Goal: Information Seeking & Learning: Find specific fact

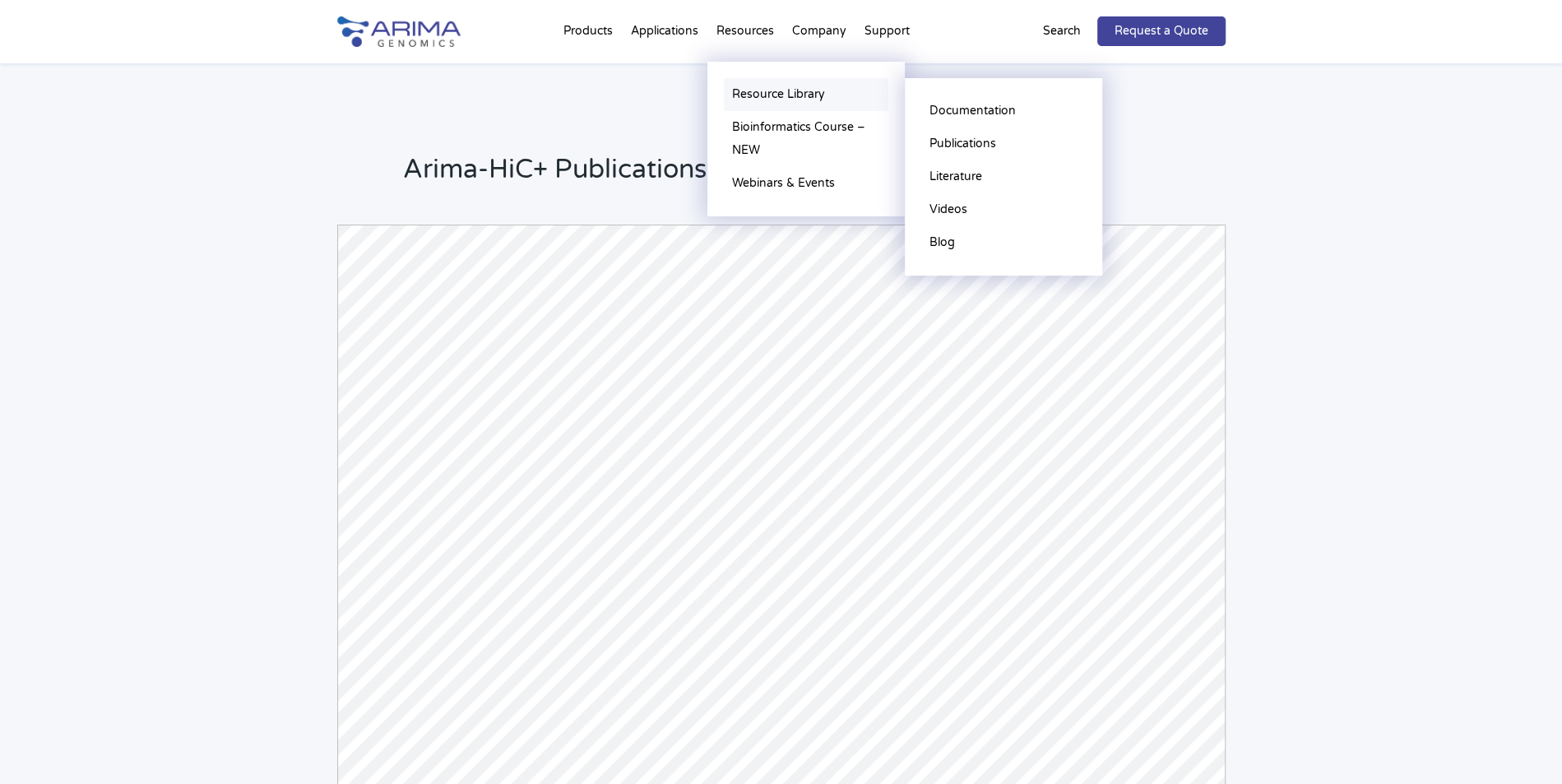
click at [774, 91] on link "Resource Library" at bounding box center [806, 95] width 165 height 33
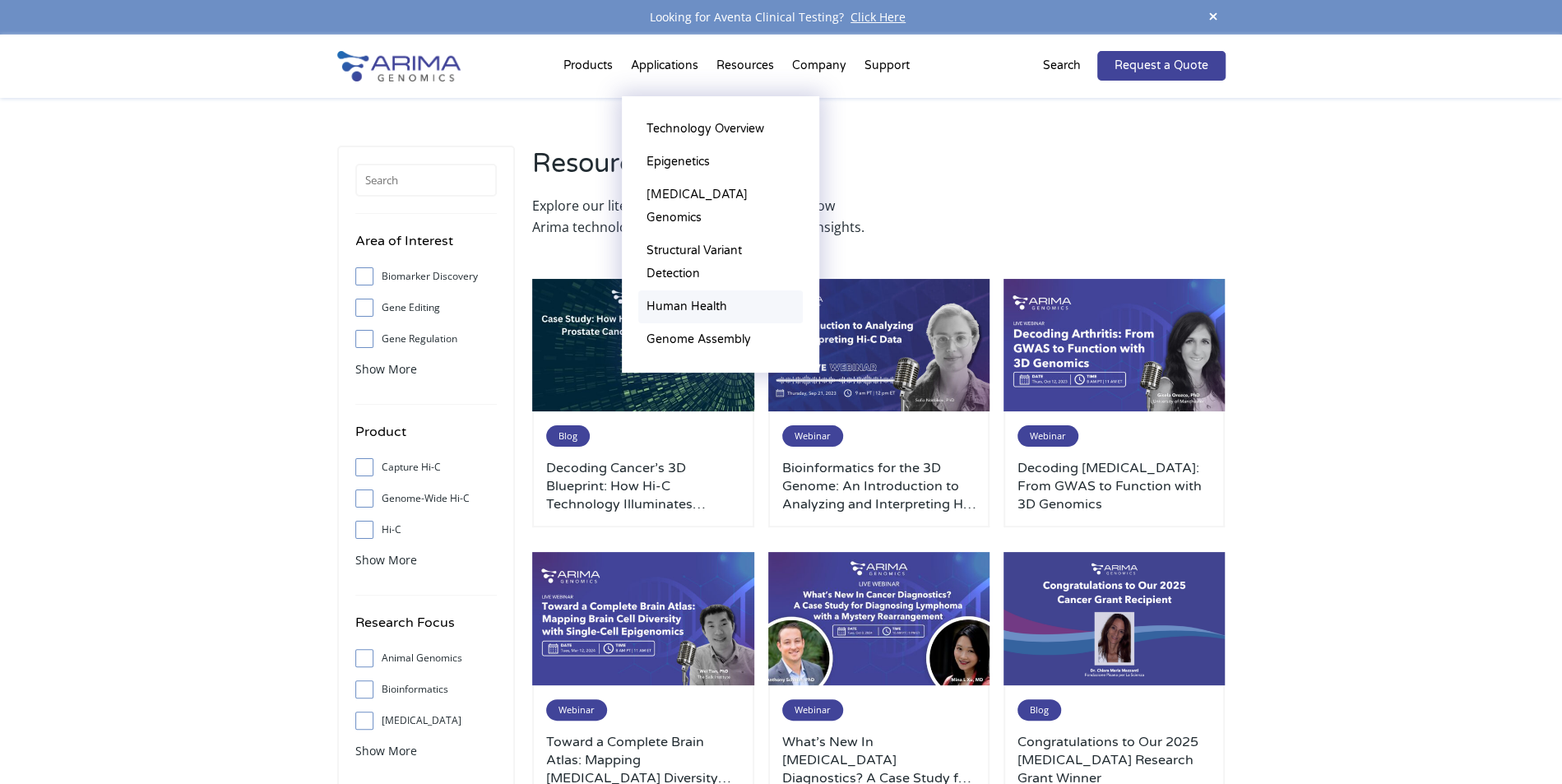
click at [709, 290] on link "Human Health" at bounding box center [721, 307] width 165 height 33
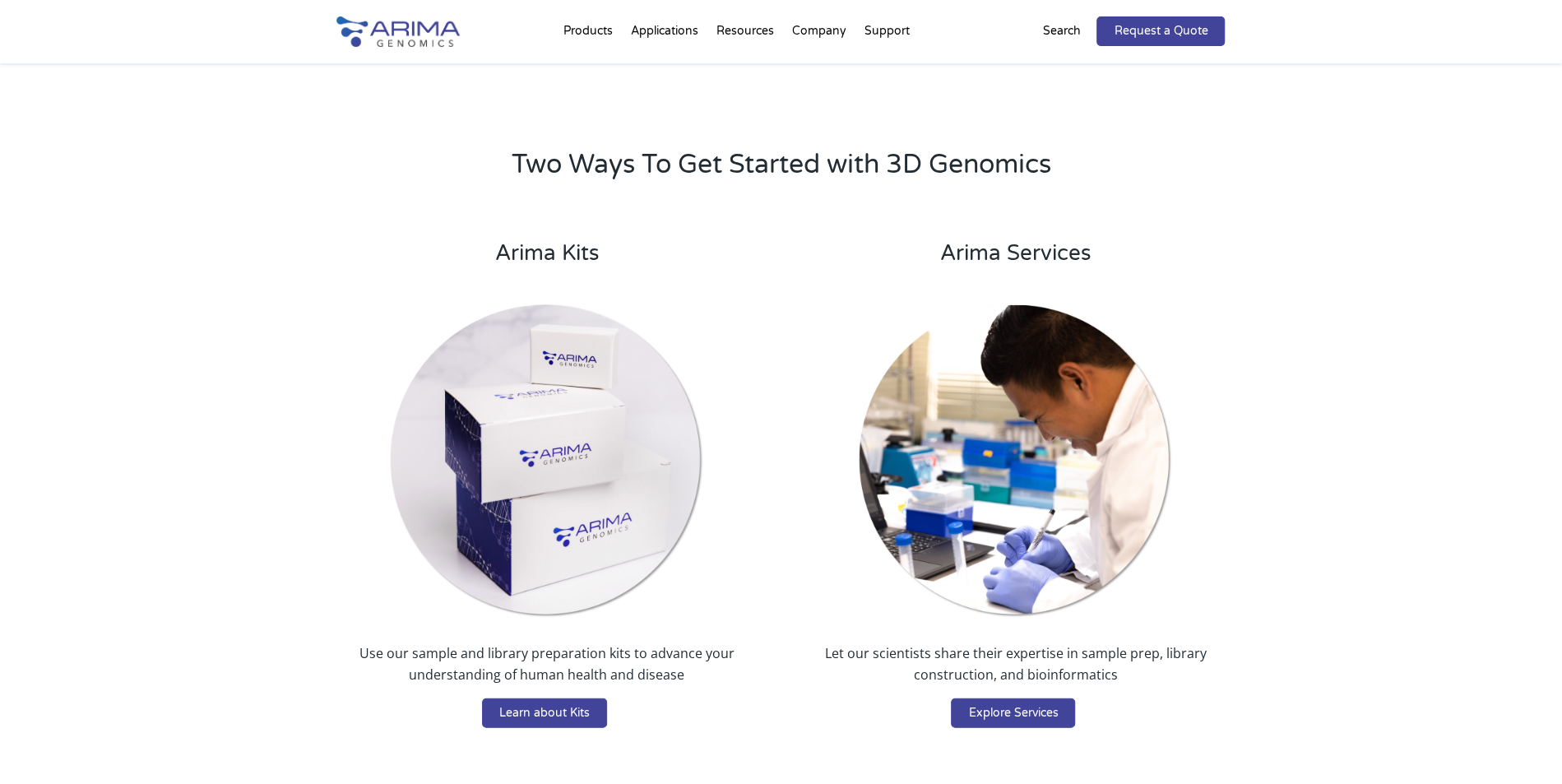
scroll to position [2484, 0]
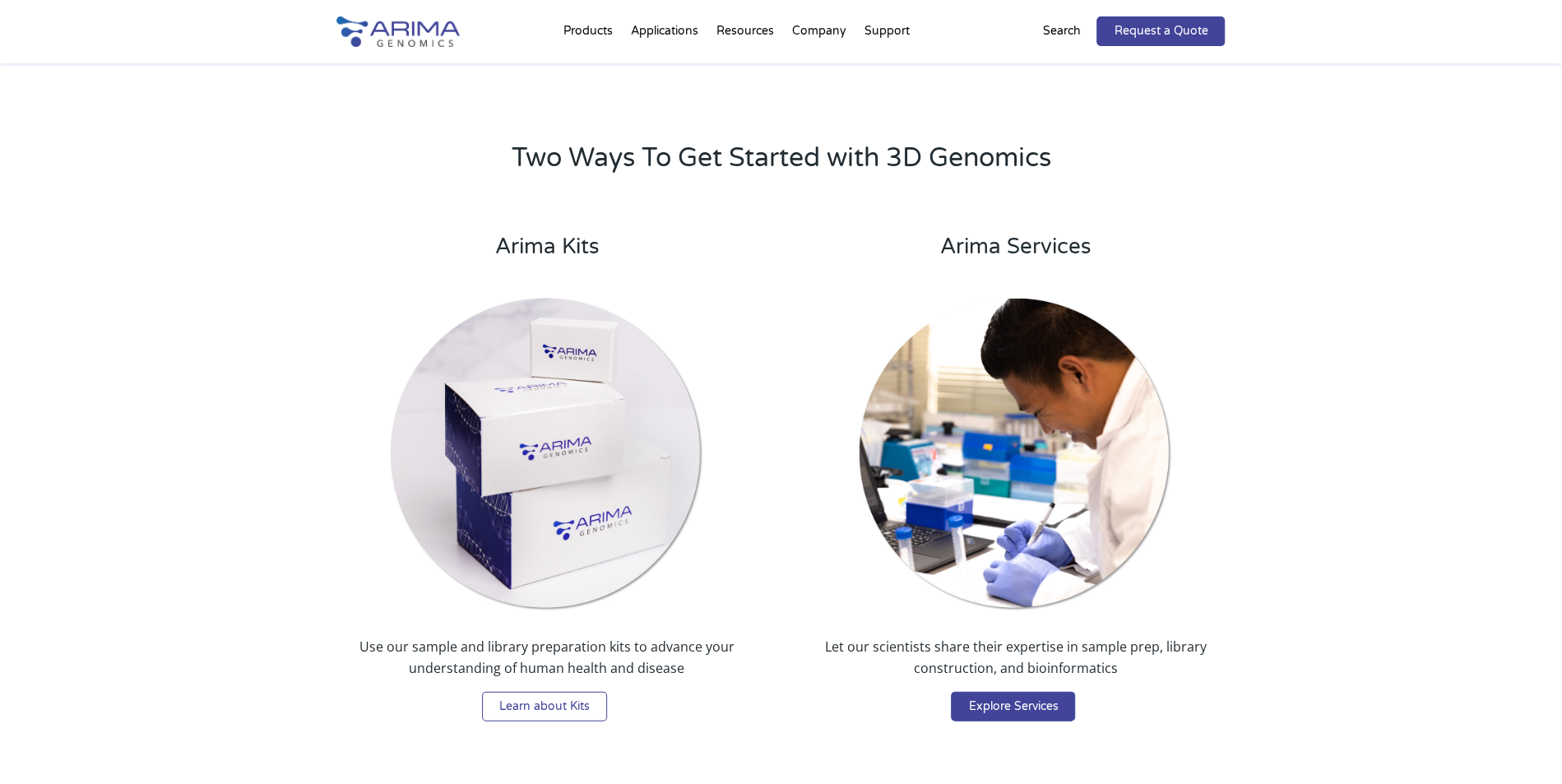
click at [581, 692] on link "Learn about Kits" at bounding box center [545, 707] width 125 height 30
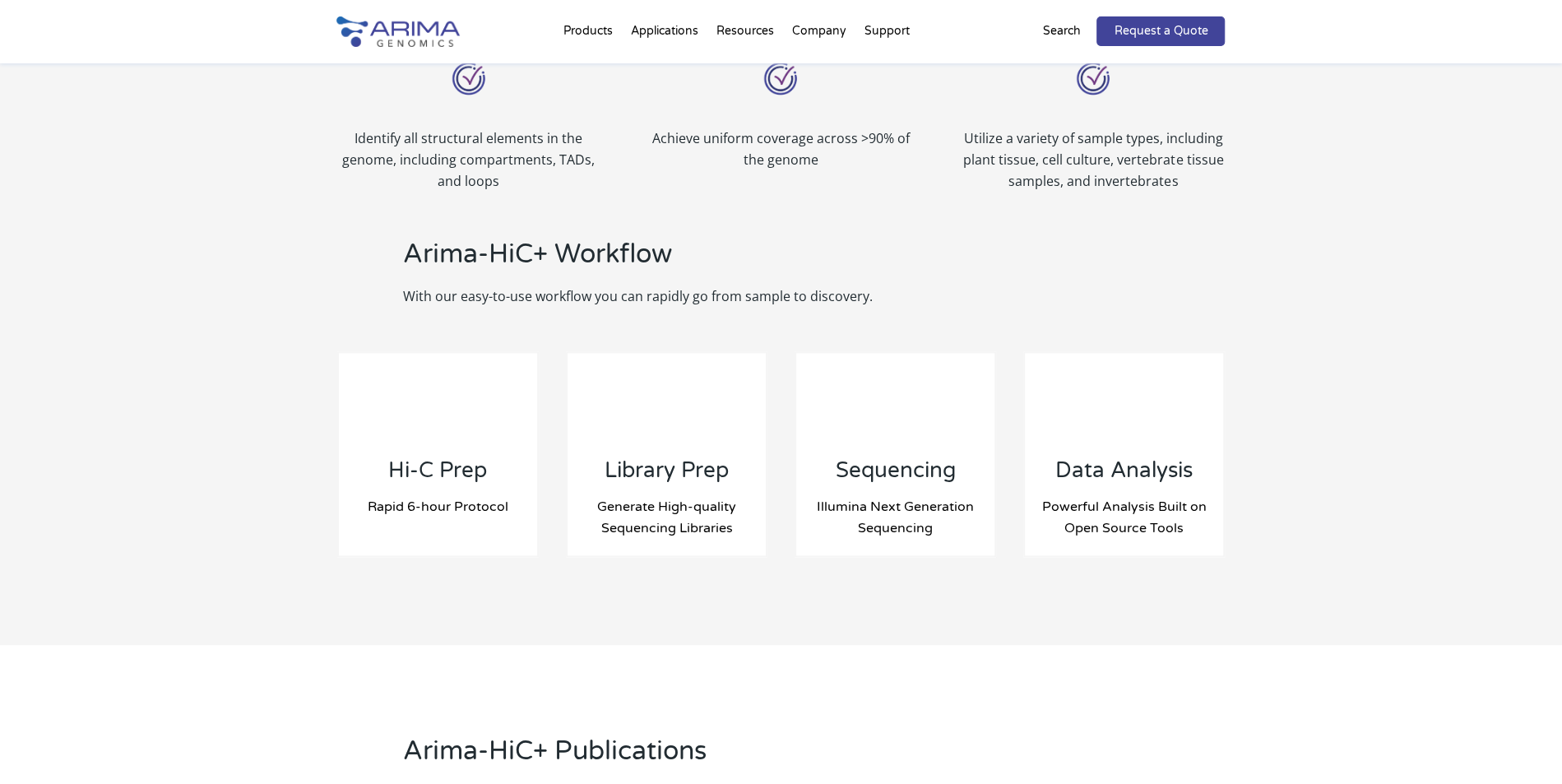
scroll to position [1514, 0]
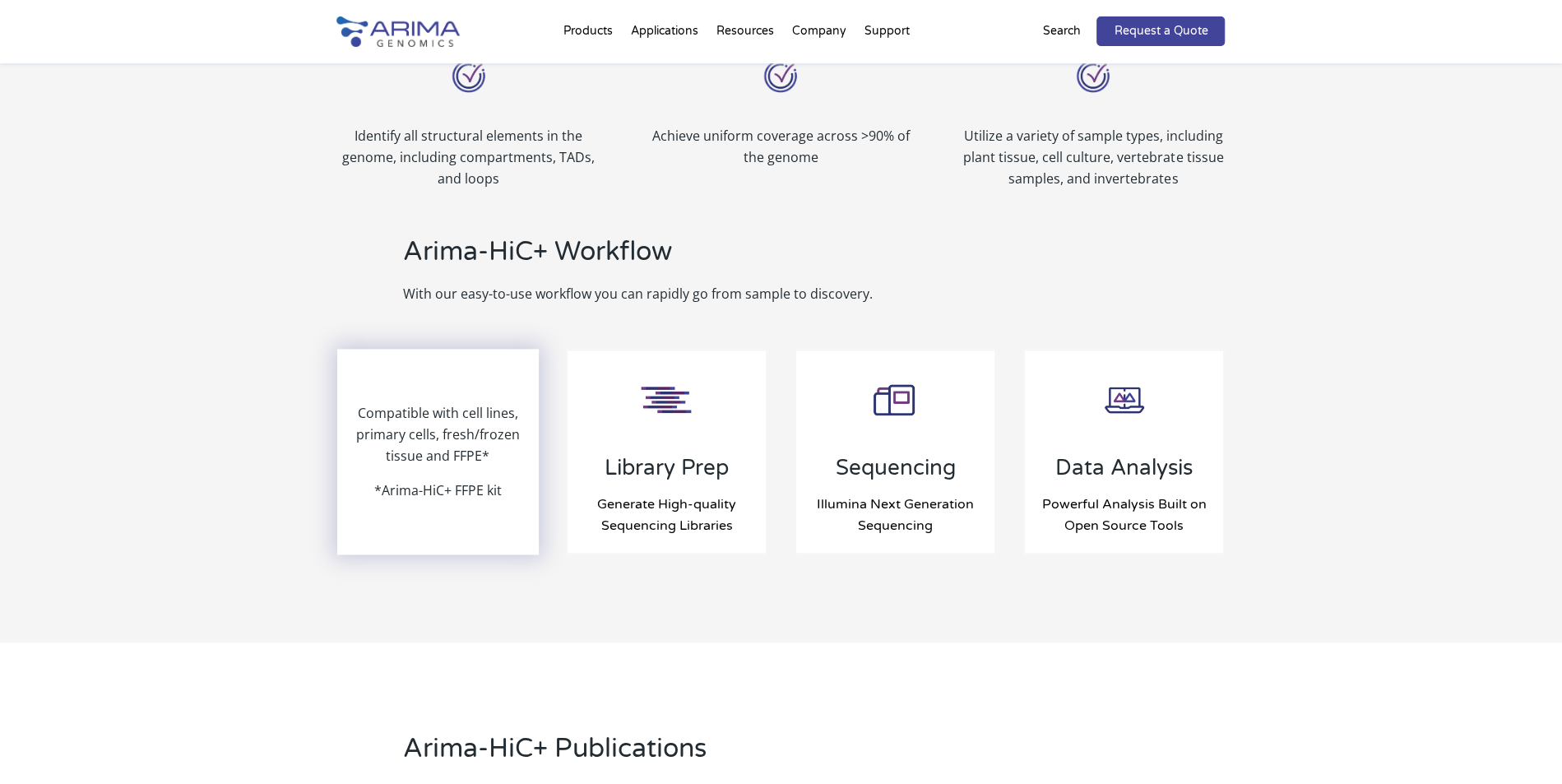
click at [453, 468] on p "Compatible with cell lines, primary cells, fresh/frozen tissue and FFPE*" at bounding box center [438, 441] width 199 height 77
click at [444, 503] on div "Compatible with cell lines, primary cells, fresh/frozen tissue and FFPE* *Arima…" at bounding box center [438, 452] width 199 height 203
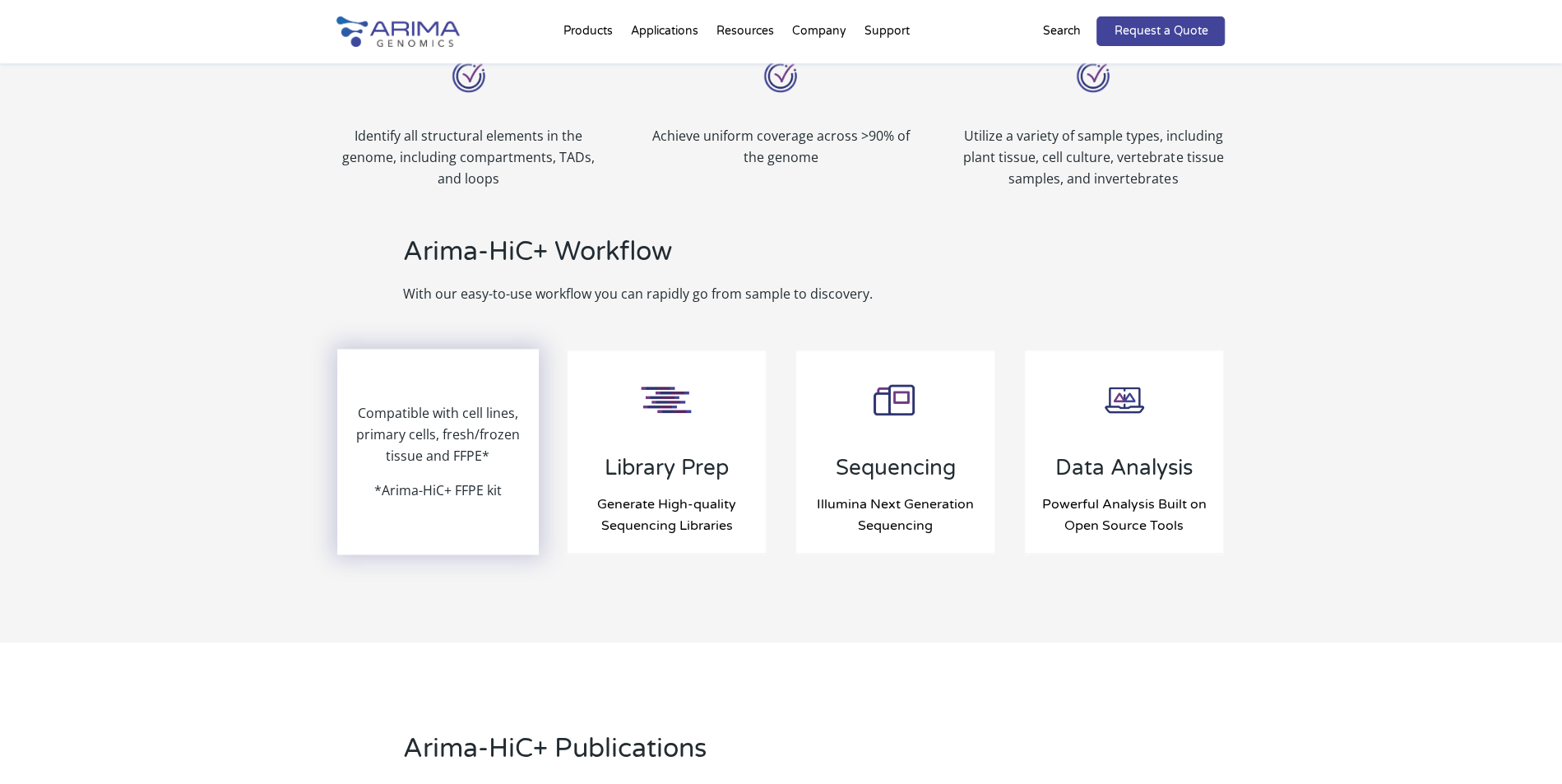
click at [444, 503] on div "Compatible with cell lines, primary cells, fresh/frozen tissue and FFPE* *Arima…" at bounding box center [438, 452] width 199 height 203
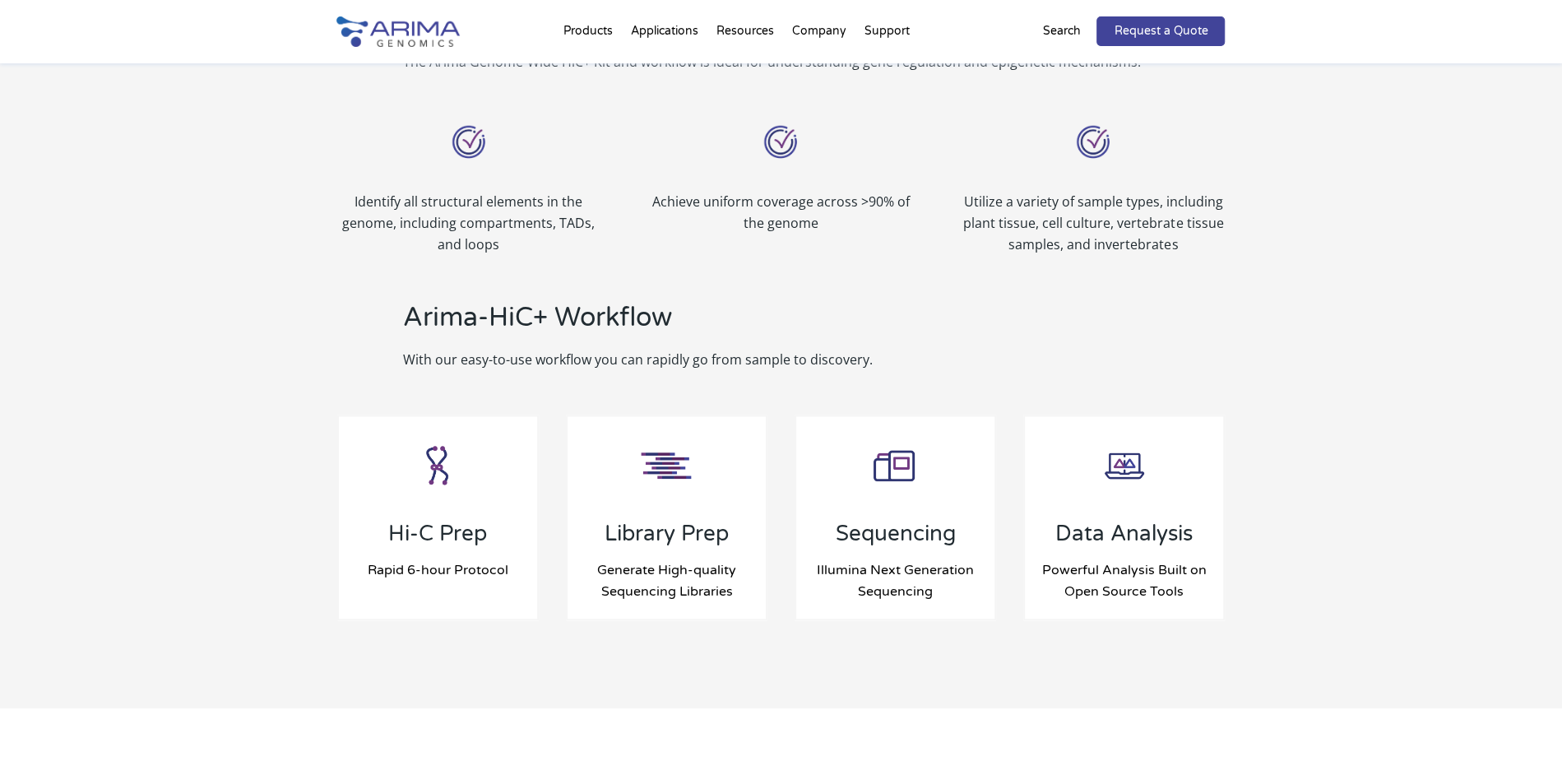
scroll to position [1439, 0]
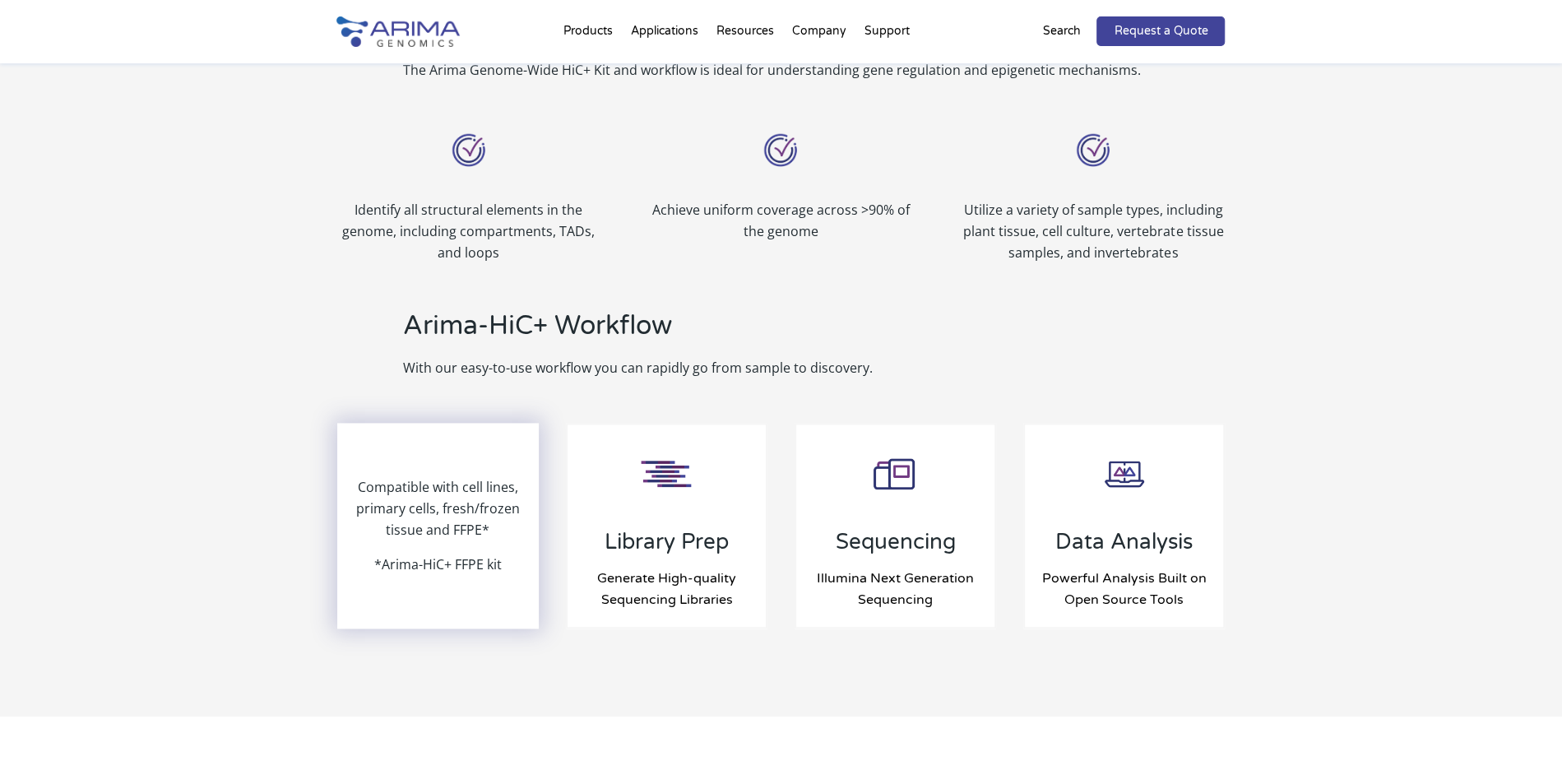
click at [419, 486] on p "Compatible with cell lines, primary cells, fresh/frozen tissue and FFPE*" at bounding box center [438, 515] width 199 height 77
click at [486, 601] on div "Compatible with cell lines, primary cells, fresh/frozen tissue and FFPE* *Arima…" at bounding box center [438, 525] width 199 height 203
click at [431, 545] on p "Compatible with cell lines, primary cells, fresh/frozen tissue and FFPE*" at bounding box center [438, 515] width 199 height 77
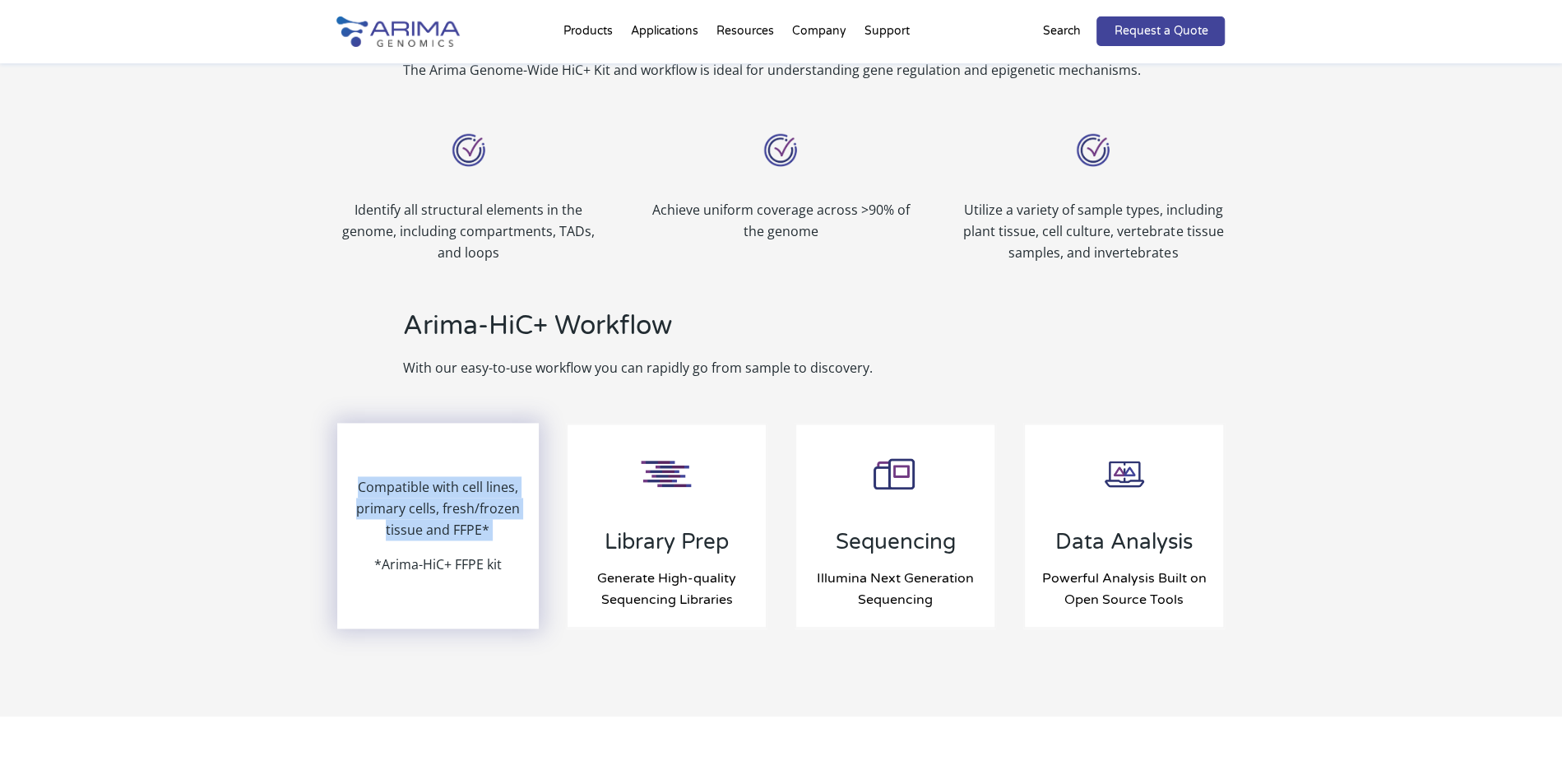
click at [431, 545] on p "Compatible with cell lines, primary cells, fresh/frozen tissue and FFPE*" at bounding box center [438, 515] width 199 height 77
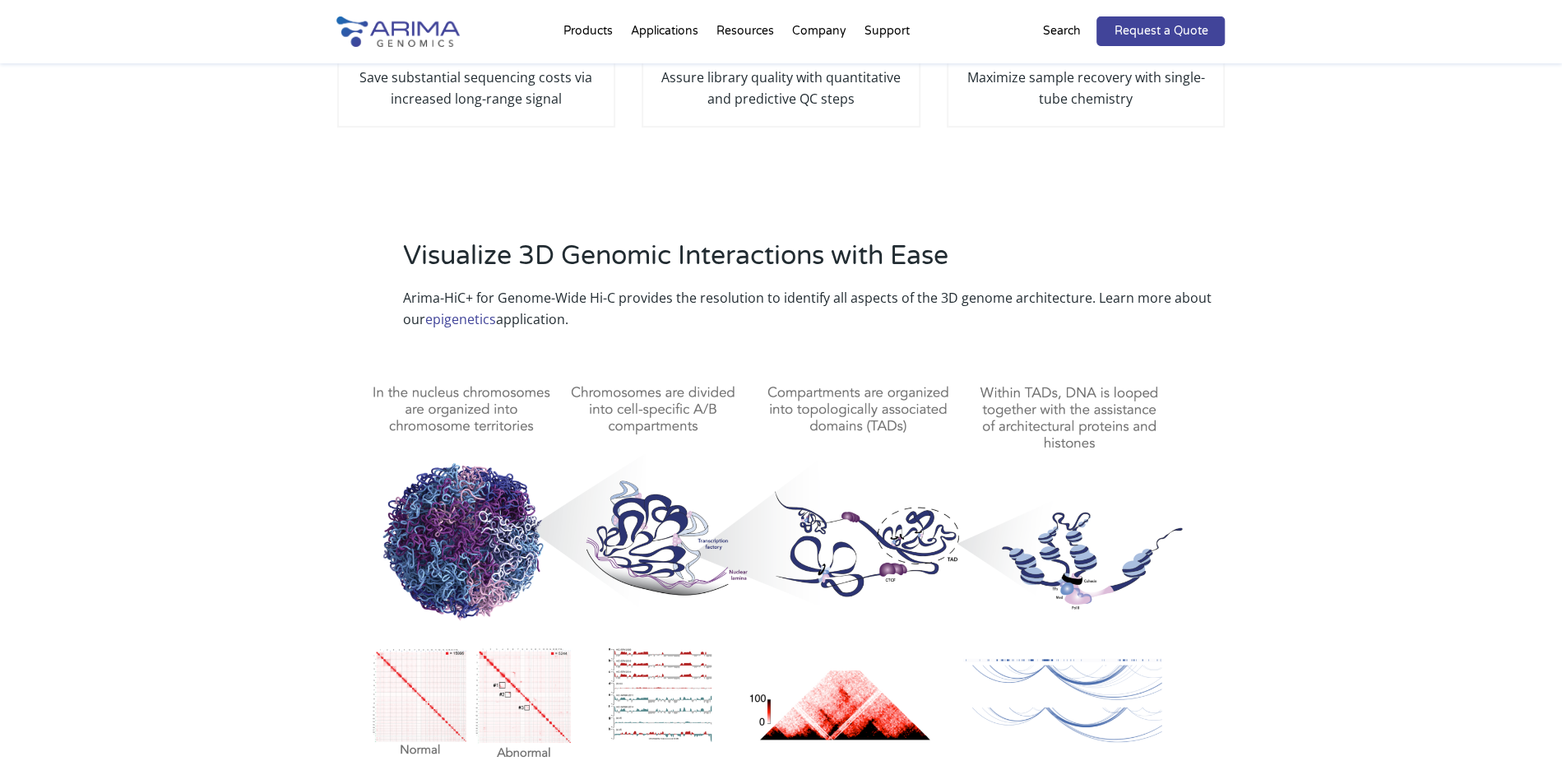
scroll to position [551, 0]
drag, startPoint x: 470, startPoint y: 299, endPoint x: 374, endPoint y: 296, distance: 96.0
click at [374, 296] on div "Visualize 3D Genomic Interactions with Ease Arima-HiC+ for Genome-Wide Hi-C pro…" at bounding box center [781, 285] width 888 height 92
copy p "Arima-HiC+"
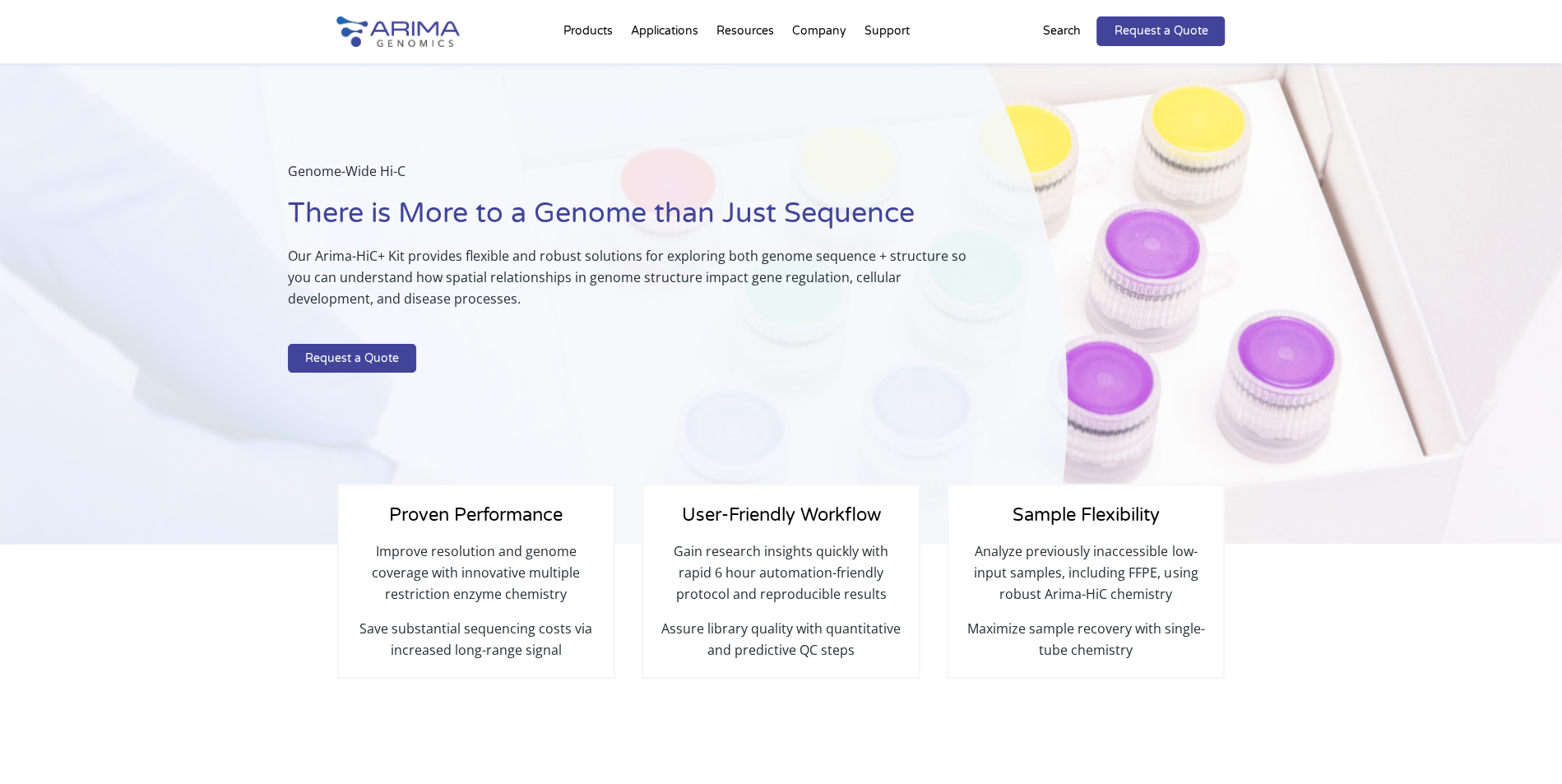
scroll to position [0, 0]
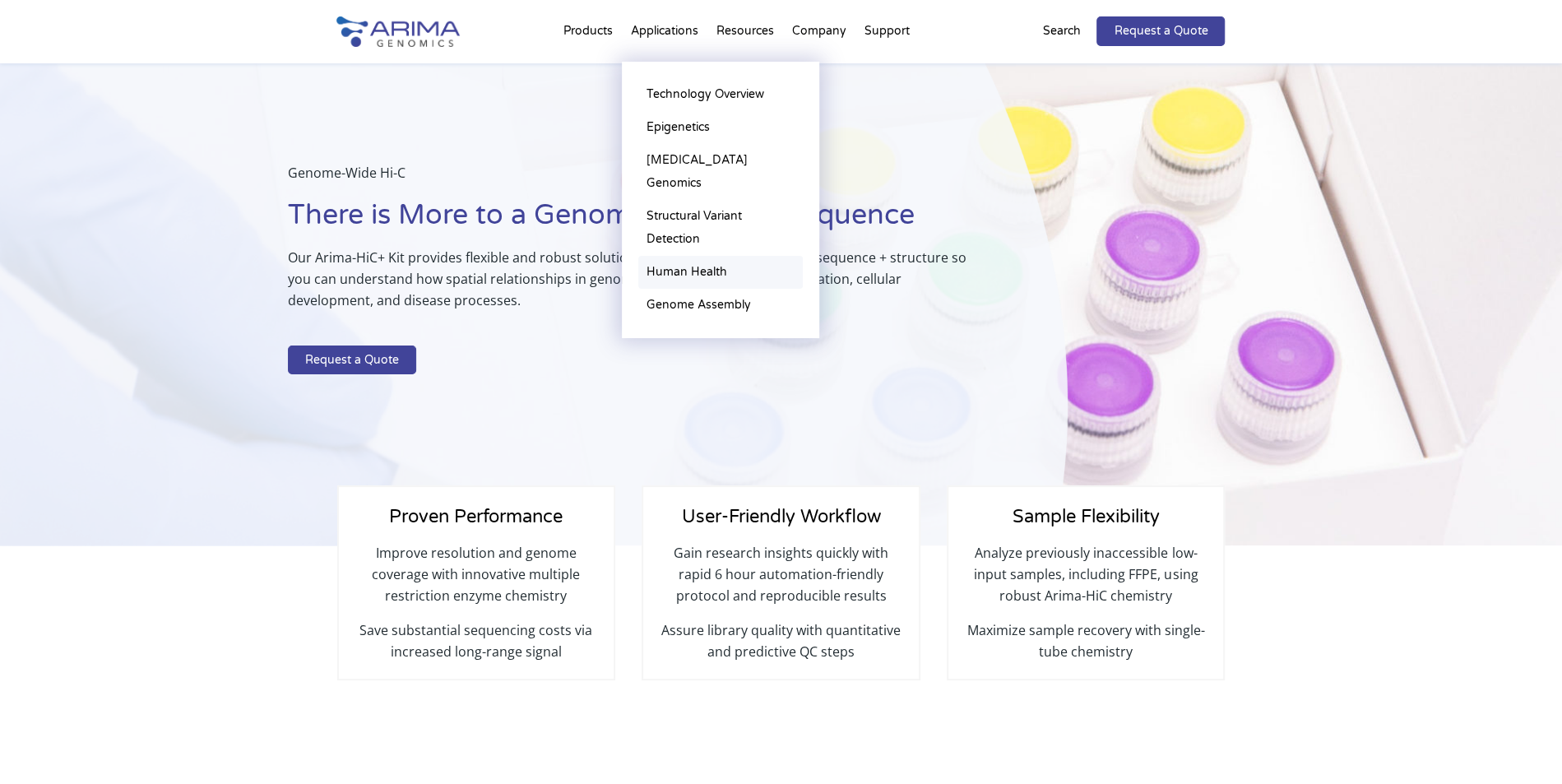
click at [707, 256] on link "Human Health" at bounding box center [721, 273] width 165 height 33
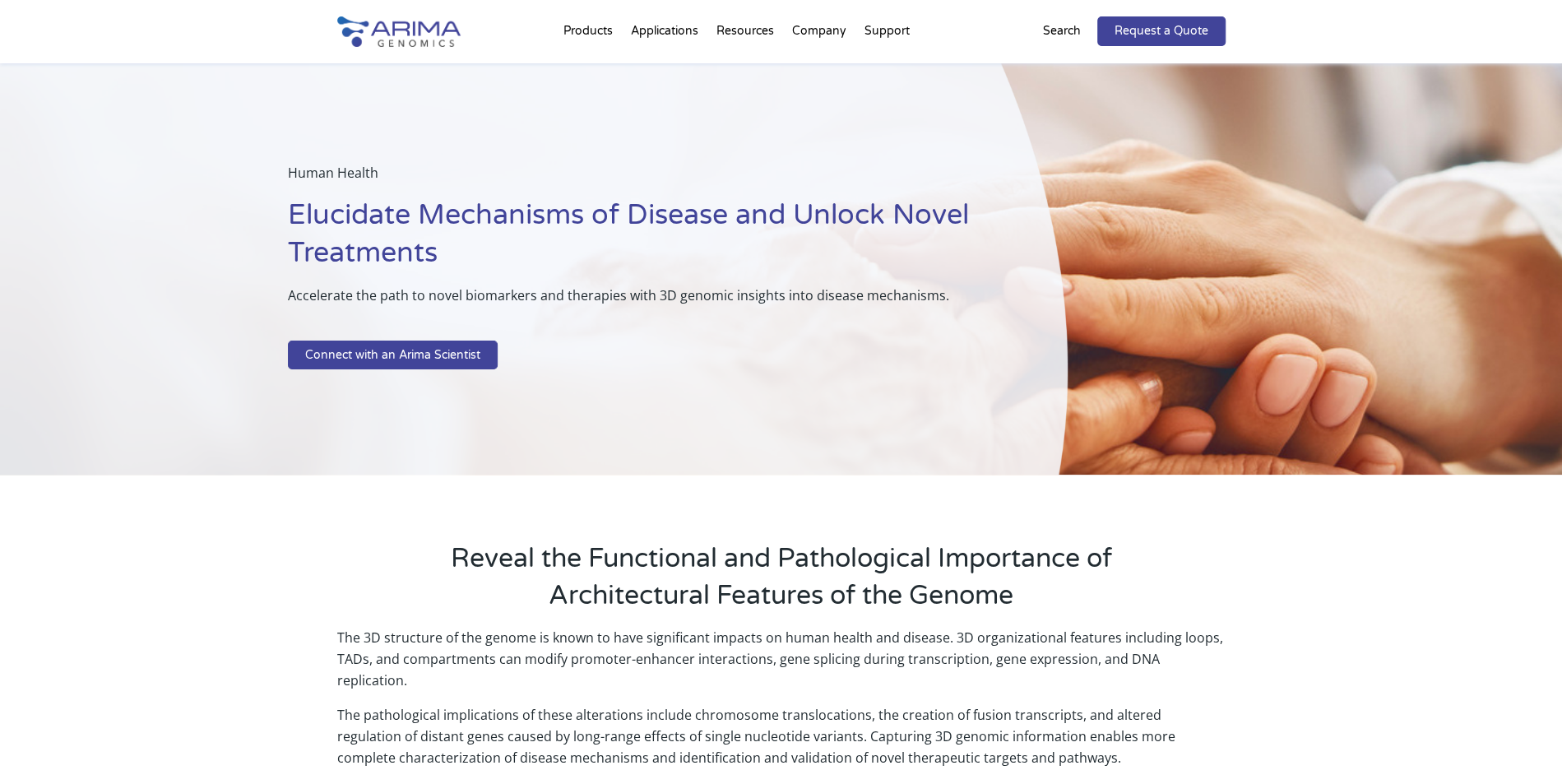
click at [802, 180] on p "Human Health" at bounding box center [637, 179] width 698 height 34
click at [1059, 31] on p "Search" at bounding box center [1061, 31] width 38 height 21
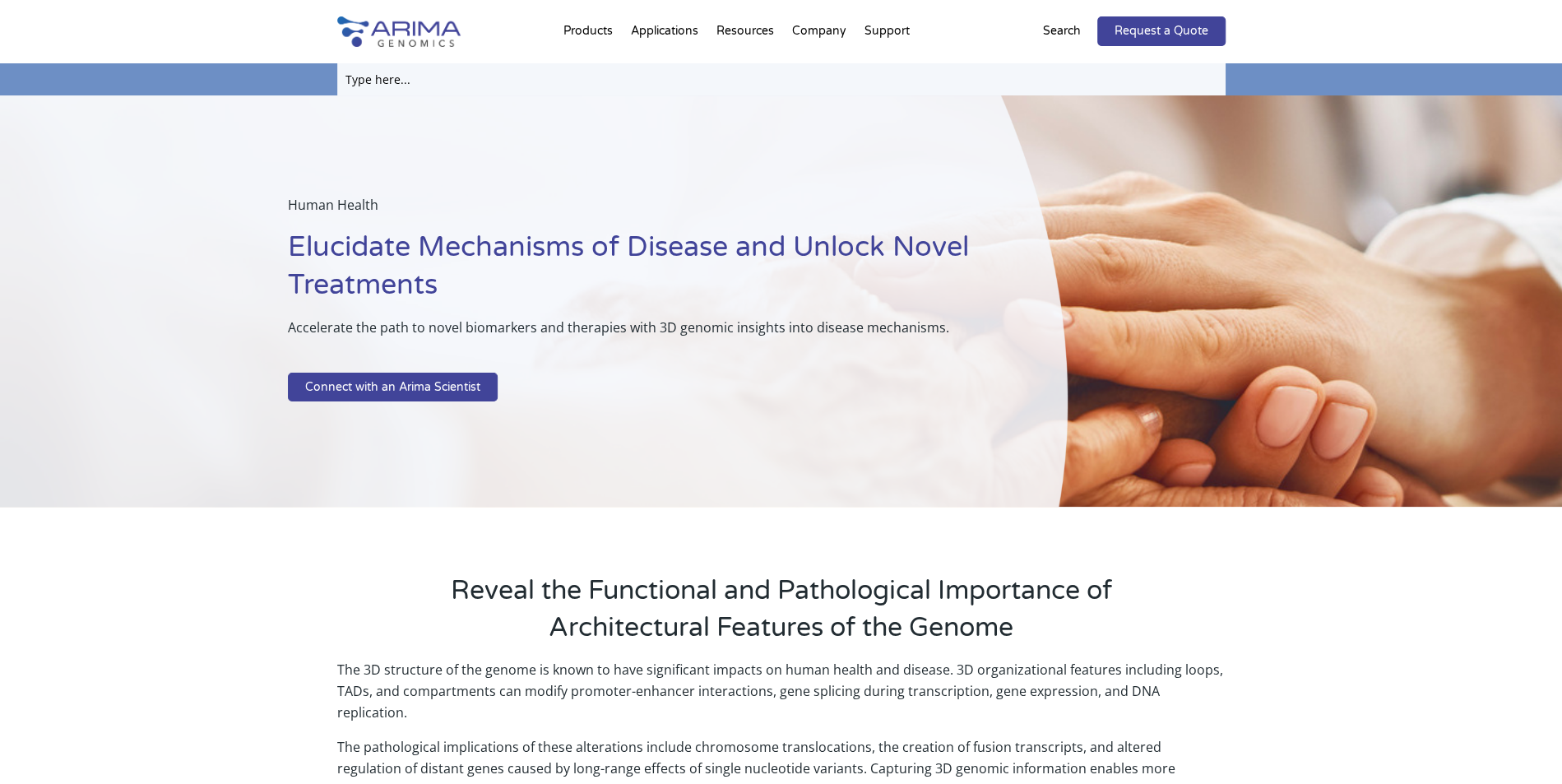
click at [456, 75] on input "text" at bounding box center [781, 79] width 888 height 32
type input "HiC+ user guide"
click input "Search" at bounding box center [0, 0] width 0 height 0
